Goal: Information Seeking & Learning: Learn about a topic

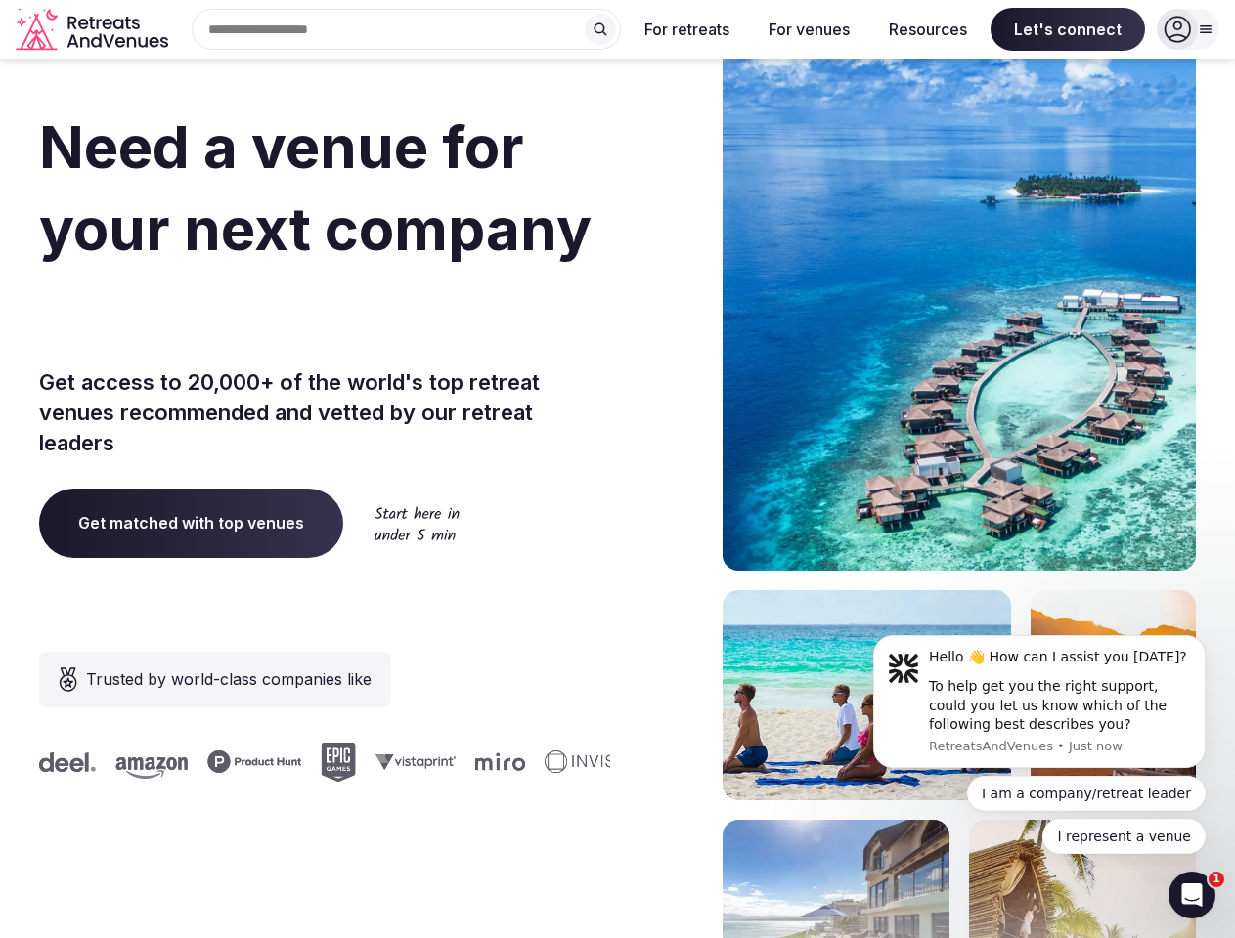
click at [617, 469] on div "Need a venue for your next company offsite? Get access to 20,000+ of the world'…" at bounding box center [617, 585] width 1157 height 1178
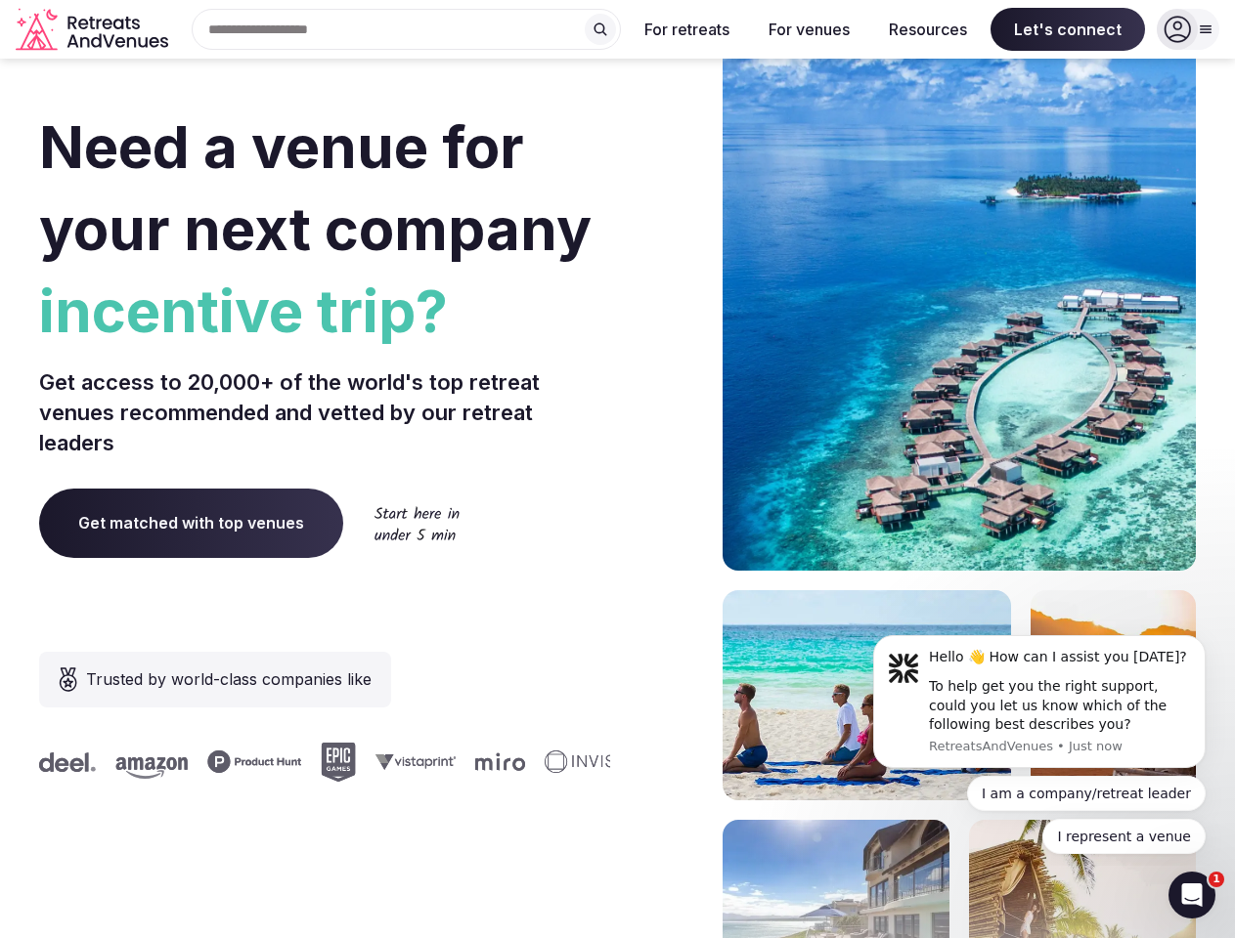
click at [407, 29] on div "Search Popular Destinations [GEOGRAPHIC_DATA], [GEOGRAPHIC_DATA] [GEOGRAPHIC_DA…" at bounding box center [398, 29] width 445 height 41
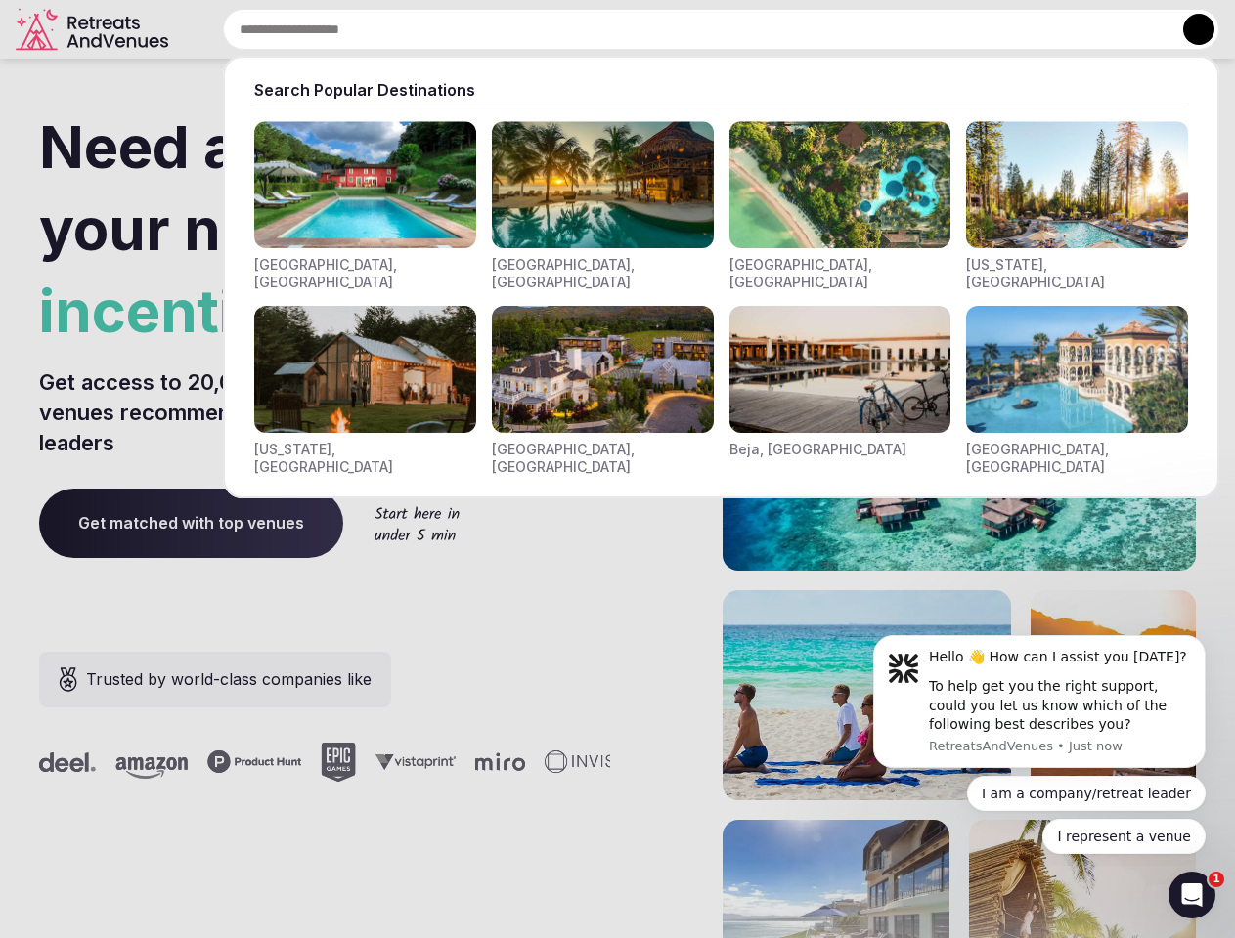
click at [600, 29] on input "text" at bounding box center [721, 29] width 996 height 41
click at [687, 29] on input "text" at bounding box center [721, 29] width 996 height 41
click at [808, 29] on input "text" at bounding box center [721, 29] width 996 height 41
click at [928, 29] on input "text" at bounding box center [721, 29] width 996 height 41
click at [1068, 29] on input "text" at bounding box center [721, 29] width 996 height 41
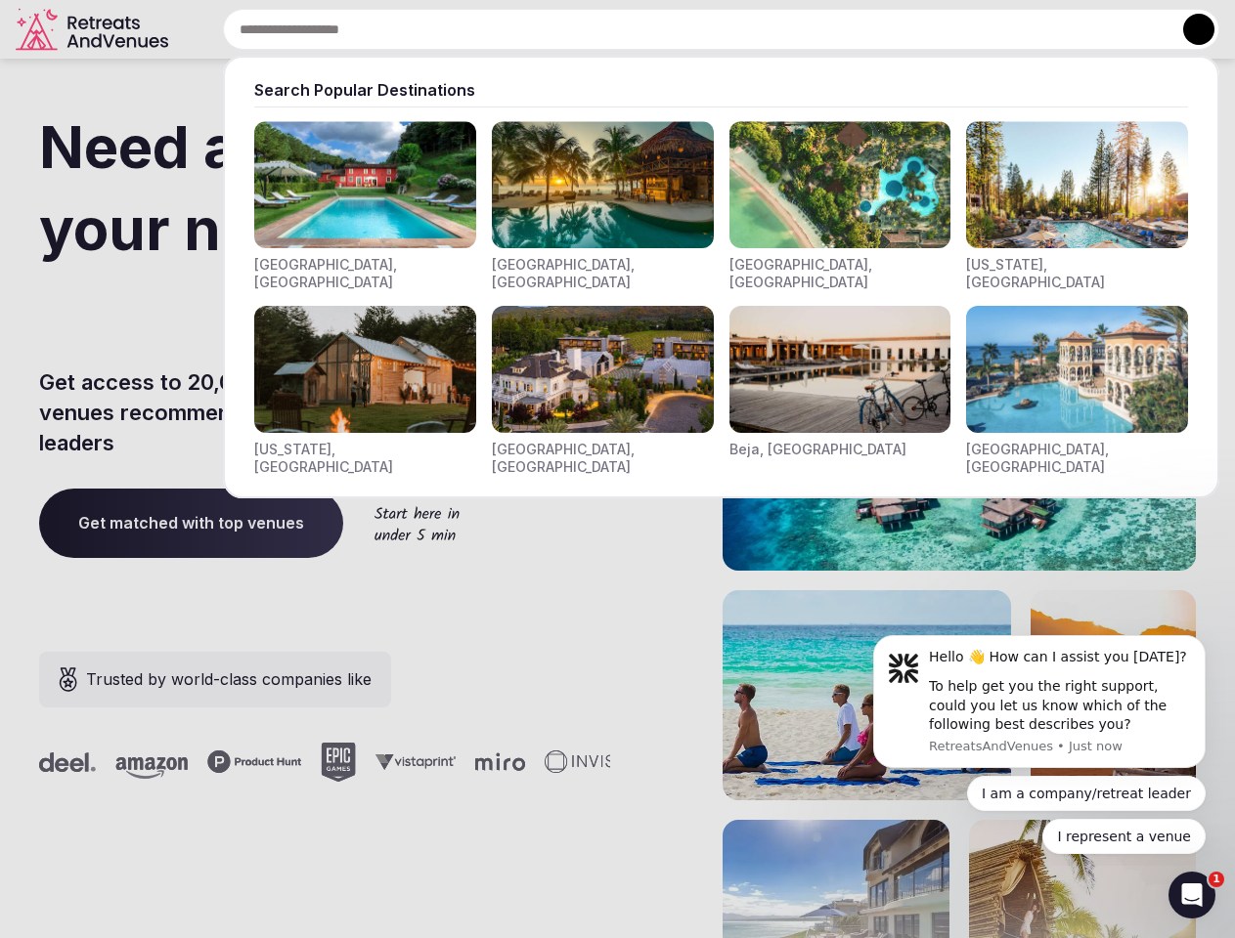
click at [1188, 29] on button at bounding box center [1198, 29] width 31 height 31
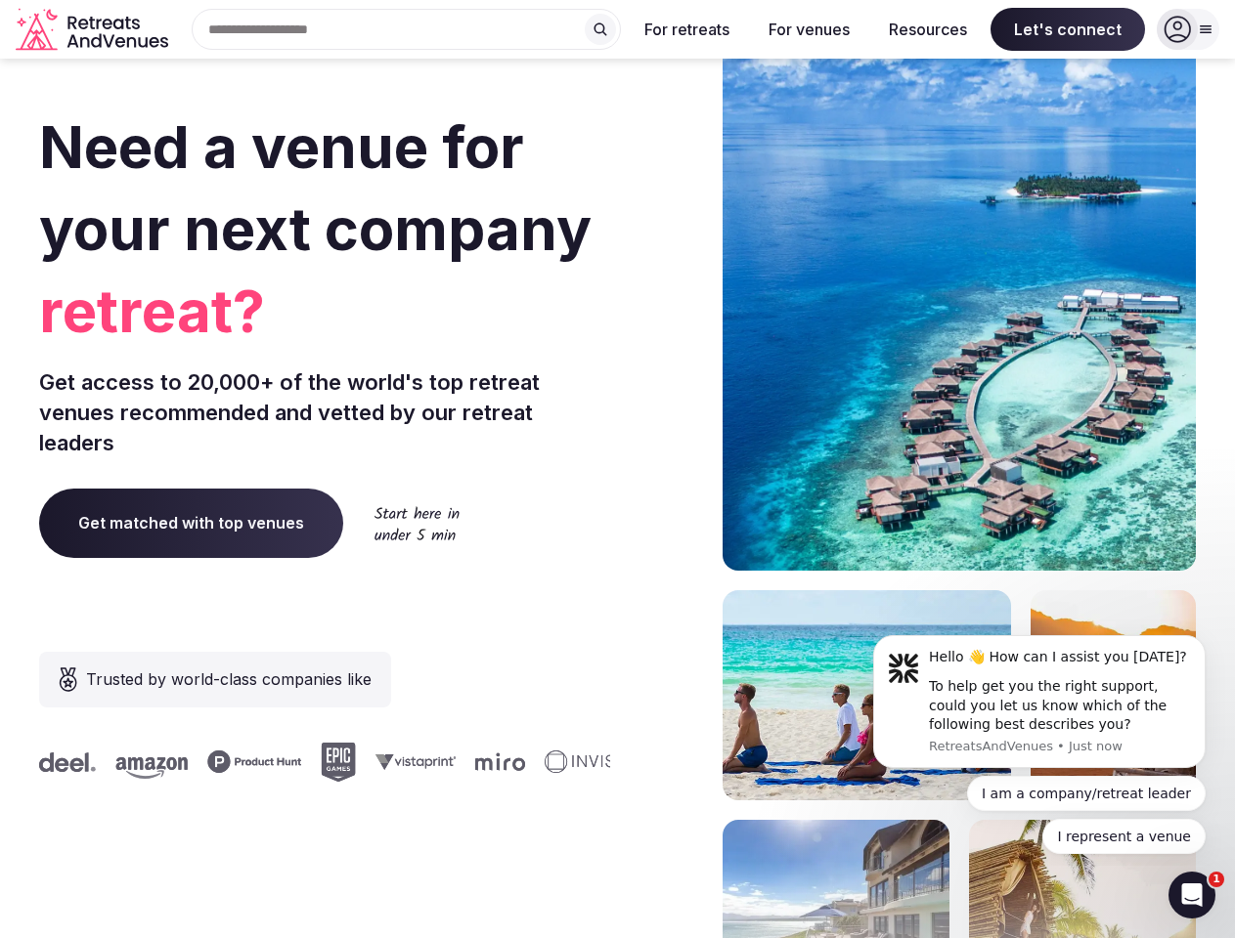
click at [1039, 702] on div "To help get you the right support, could you let us know which of the following…" at bounding box center [1060, 706] width 262 height 58
